Goal: Task Accomplishment & Management: Use online tool/utility

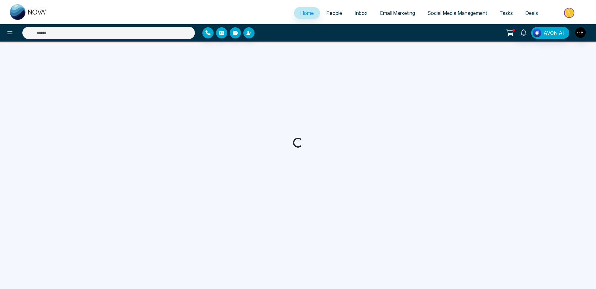
select select "*"
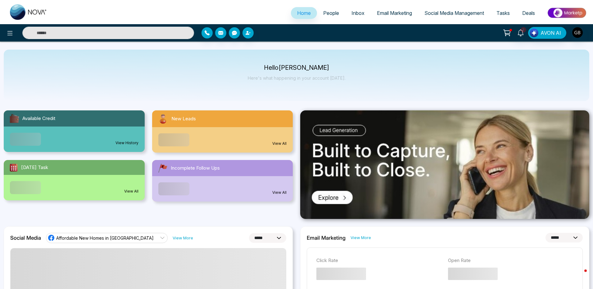
click at [379, 15] on span "Email Marketing" at bounding box center [394, 13] width 35 height 6
